Goal: Use online tool/utility: Utilize a website feature to perform a specific function

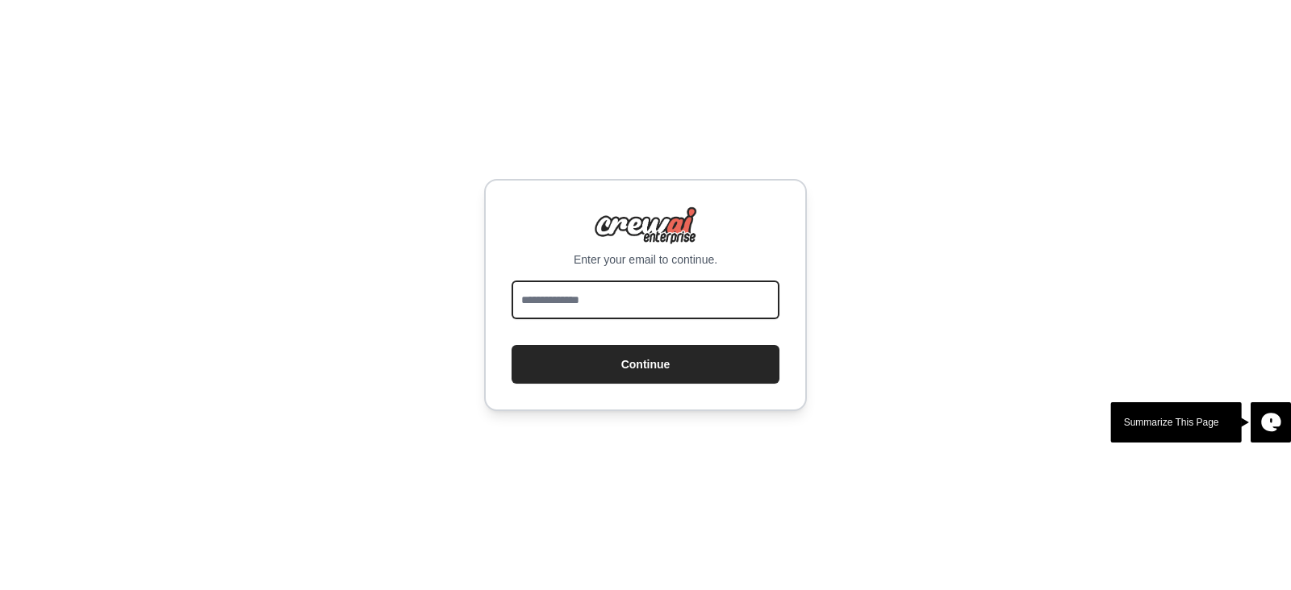
type input "**********"
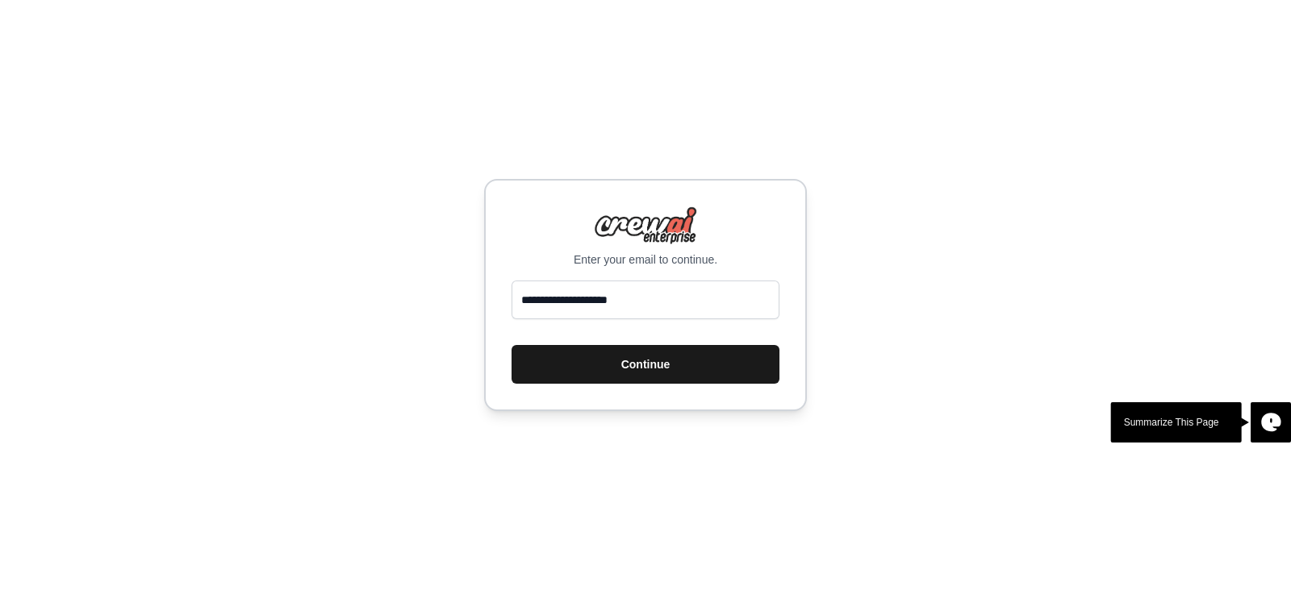
click at [671, 365] on button "Continue" at bounding box center [645, 364] width 268 height 39
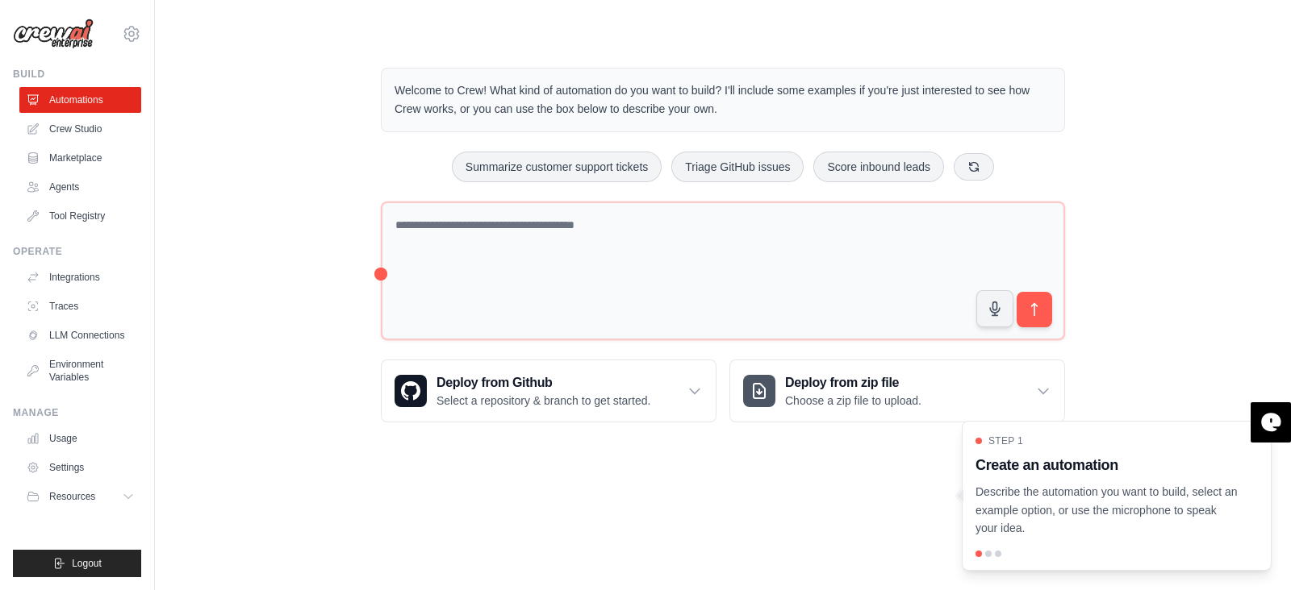
click at [799, 490] on body "[EMAIL_ADDRESS][DOMAIN_NAME] Settings Build Automations Crew Studio" at bounding box center [645, 295] width 1291 height 590
click at [1061, 14] on main "Welcome to Crew! What kind of automation do you want to build? I'll include som…" at bounding box center [723, 232] width 1136 height 465
click at [821, 42] on div "Welcome to Crew! What kind of automation do you want to build? I'll include som…" at bounding box center [722, 245] width 723 height 407
click at [895, 49] on div "Welcome to Crew! What kind of automation do you want to build? I'll include som…" at bounding box center [722, 245] width 723 height 407
click at [1165, 486] on p "Describe the automation you want to build, select an example option, or use the…" at bounding box center [1106, 510] width 263 height 55
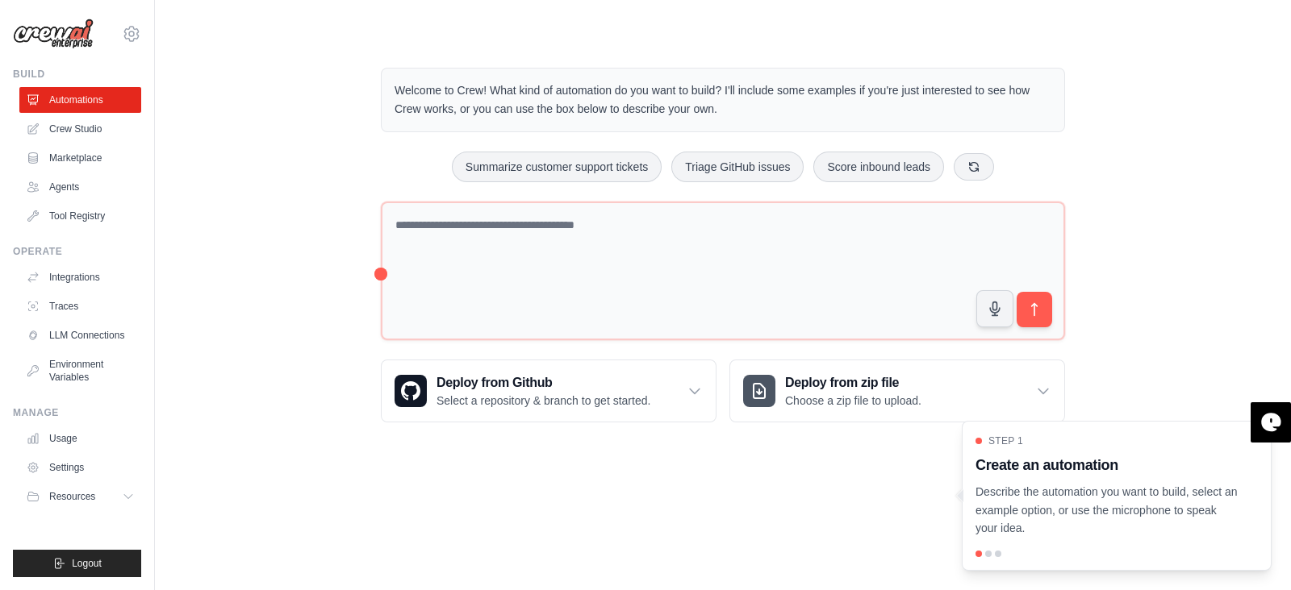
click at [731, 477] on body "[EMAIL_ADDRESS][DOMAIN_NAME] Settings Build Automations Crew Studio" at bounding box center [645, 295] width 1291 height 590
click at [85, 122] on link "Crew Studio" at bounding box center [82, 129] width 122 height 26
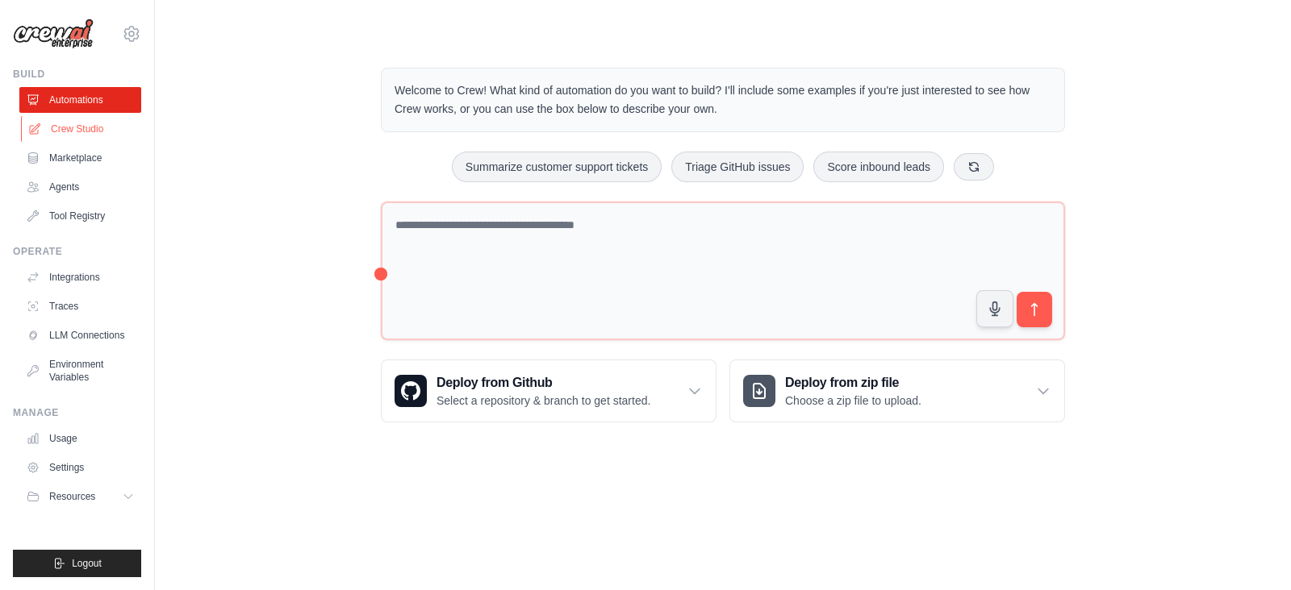
click at [88, 125] on link "Crew Studio" at bounding box center [82, 129] width 122 height 26
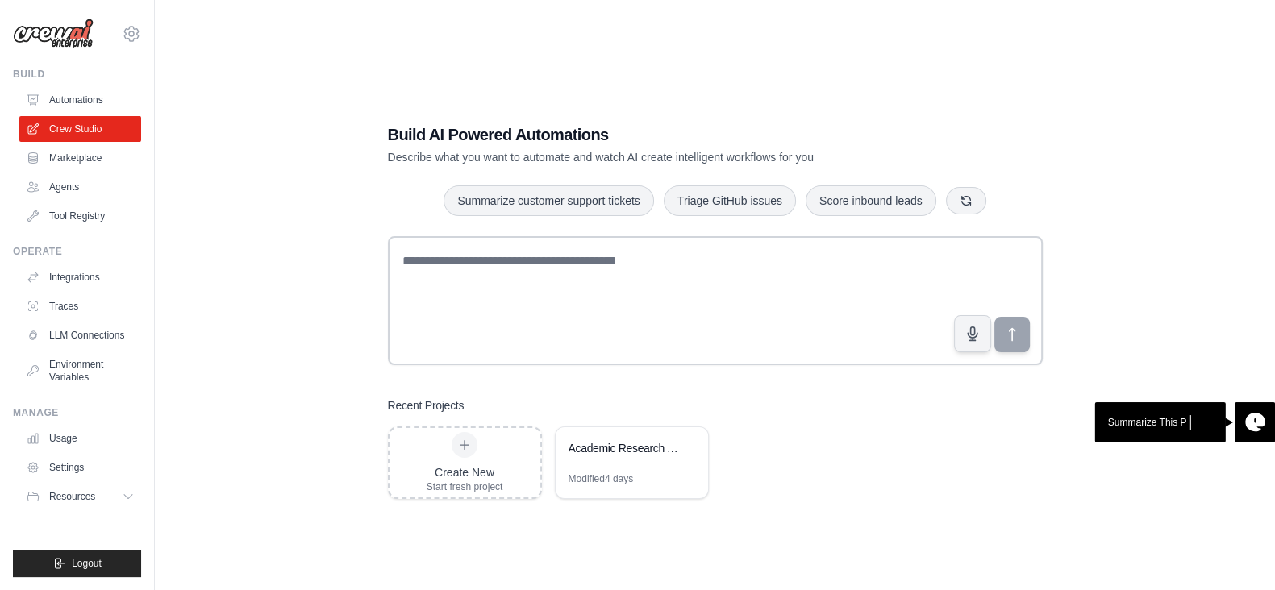
click at [213, 240] on div "Build AI Powered Automations Describe what you want to automate and watch AI cr…" at bounding box center [715, 311] width 1069 height 590
